Goal: Information Seeking & Learning: Learn about a topic

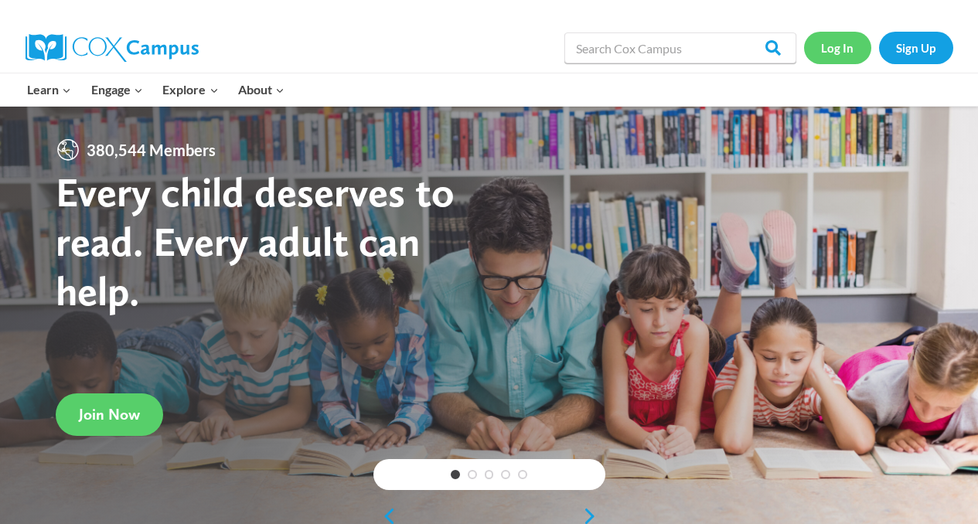
click at [844, 50] on link "Log In" at bounding box center [837, 48] width 67 height 32
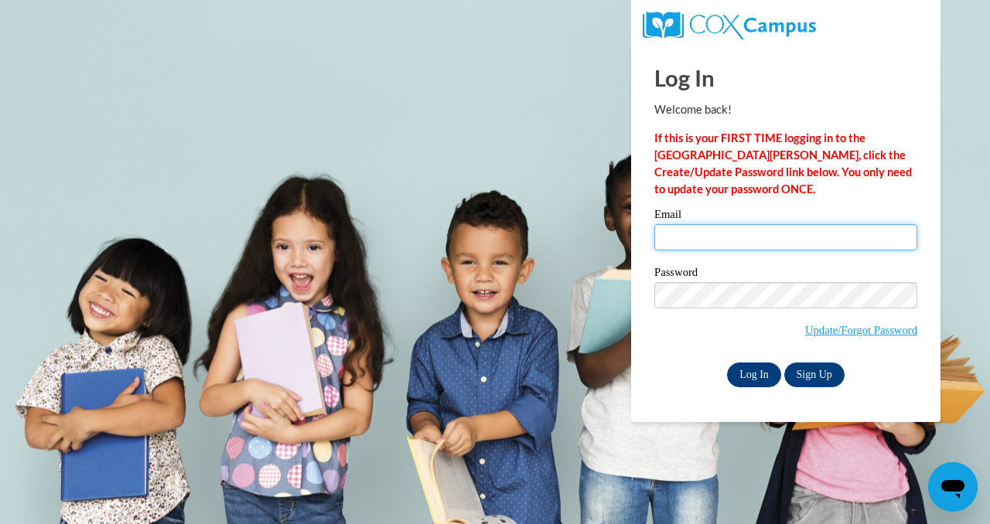
type input "[EMAIL_ADDRESS][DOMAIN_NAME]"
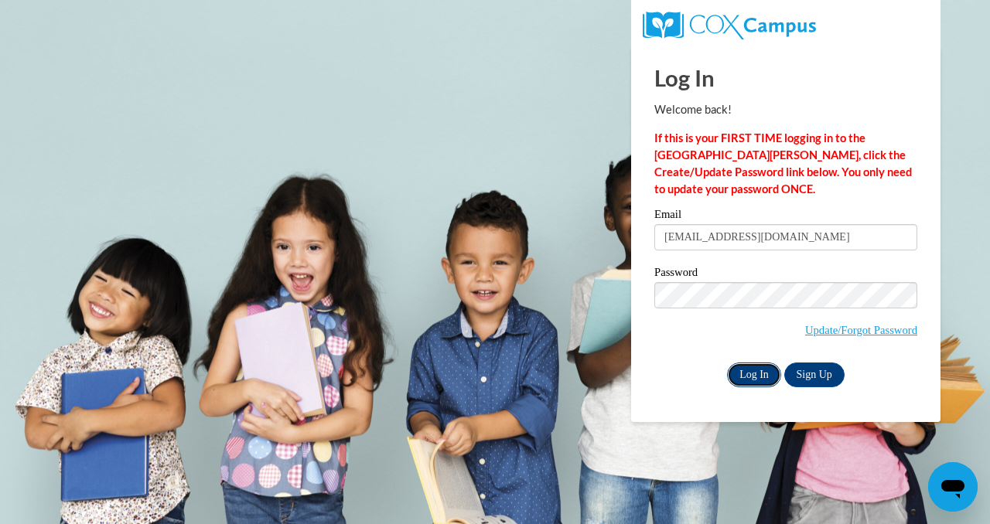
click at [753, 375] on input "Log In" at bounding box center [754, 375] width 54 height 25
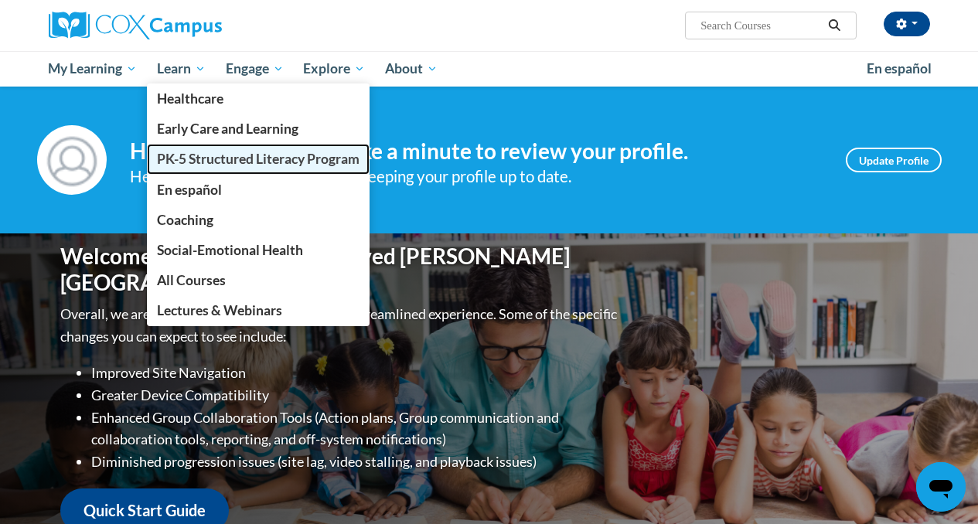
click at [207, 163] on span "PK-5 Structured Literacy Program" at bounding box center [258, 159] width 203 height 16
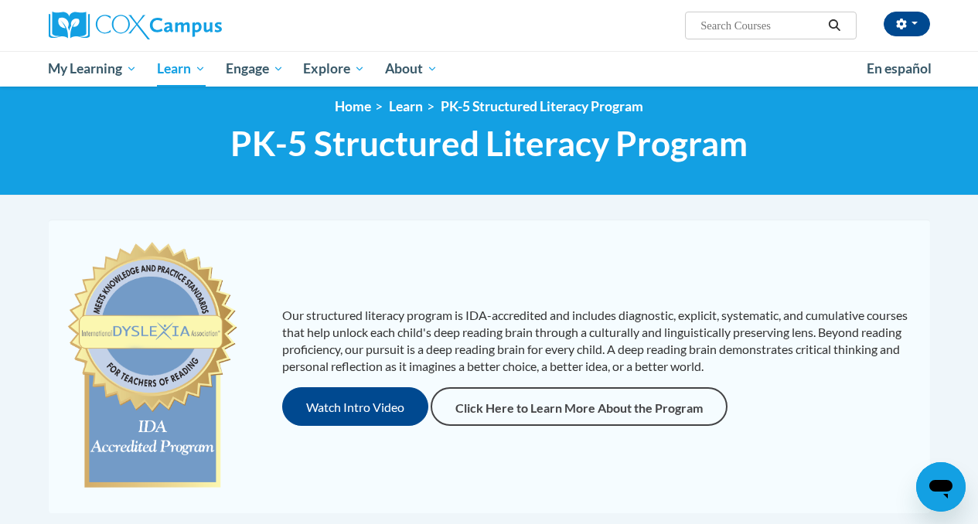
scroll to position [10, 0]
